Goal: Information Seeking & Learning: Learn about a topic

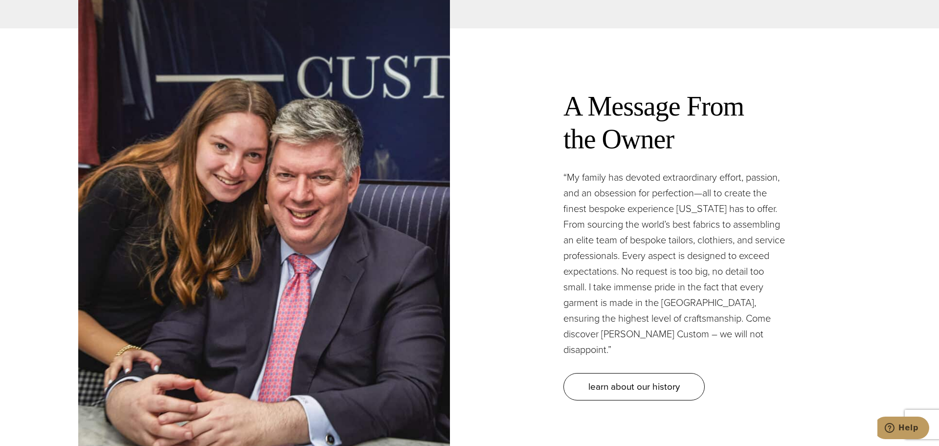
scroll to position [2874, 0]
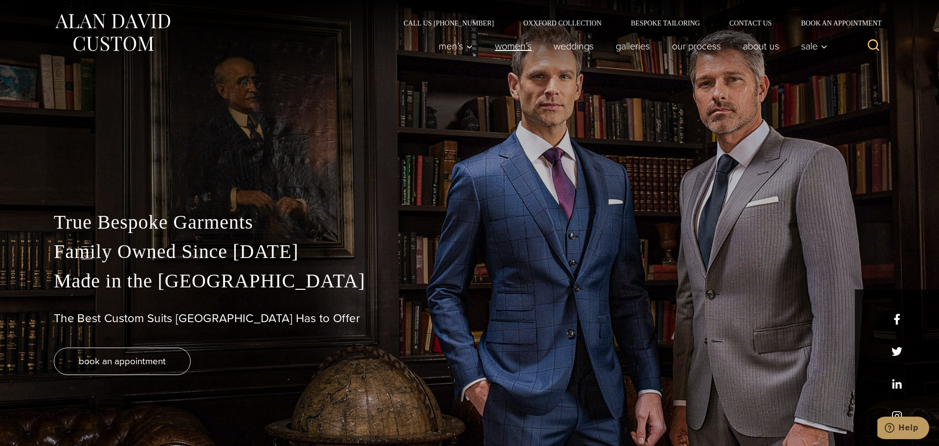
click at [508, 48] on link "Women’s" at bounding box center [513, 46] width 59 height 20
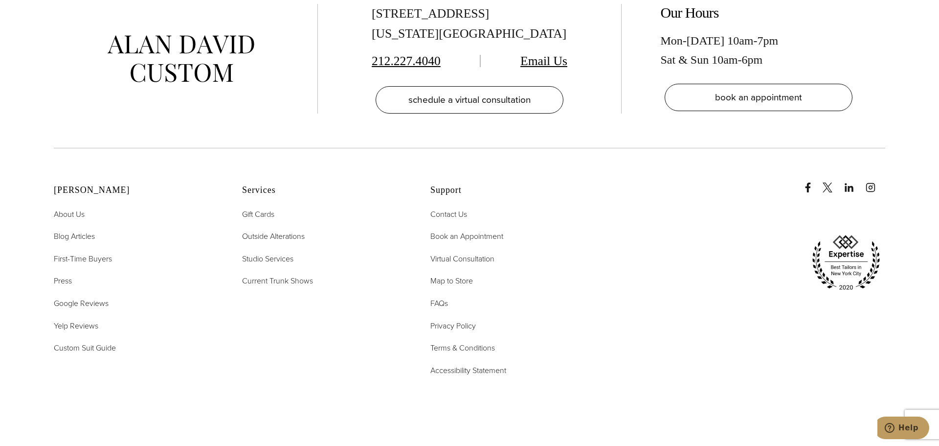
scroll to position [6265, 0]
click at [101, 342] on span "Custom Suit Guide" at bounding box center [85, 347] width 62 height 11
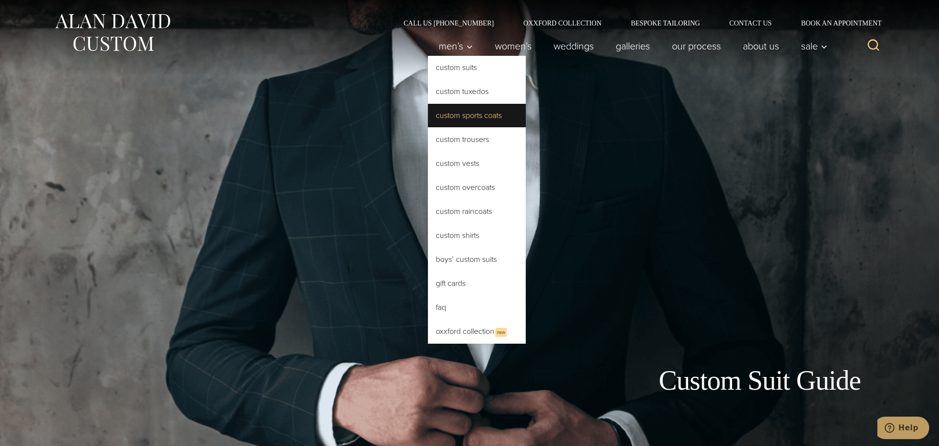
click at [482, 116] on link "Custom Sports Coats" at bounding box center [477, 115] width 98 height 23
